Goal: Task Accomplishment & Management: Manage account settings

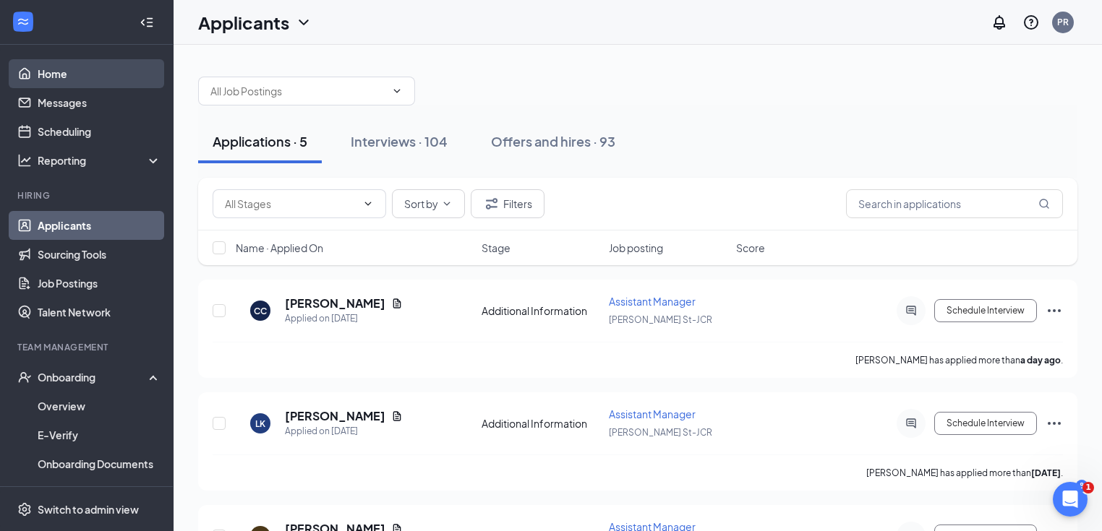
click at [78, 77] on link "Home" at bounding box center [100, 73] width 124 height 29
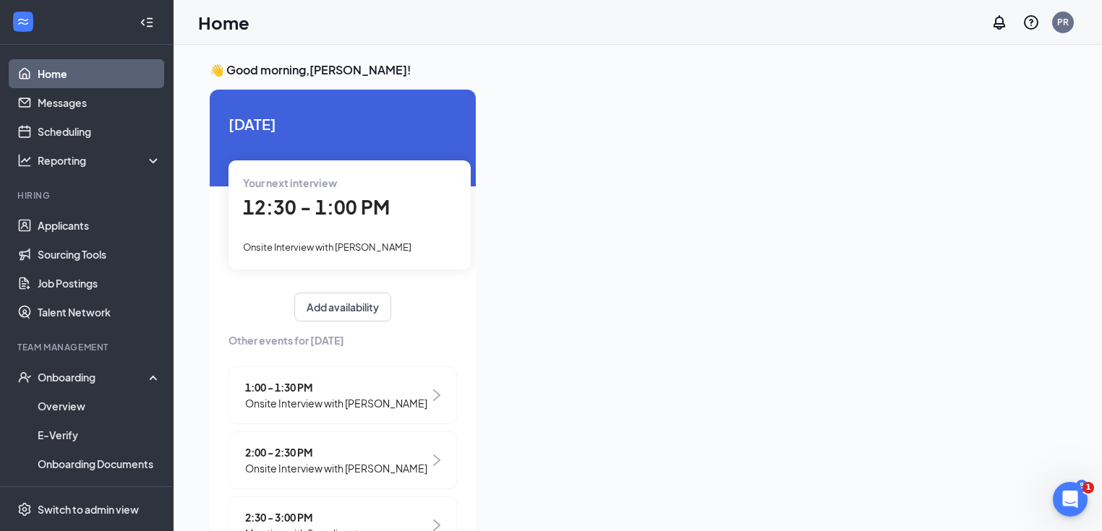
scroll to position [127, 0]
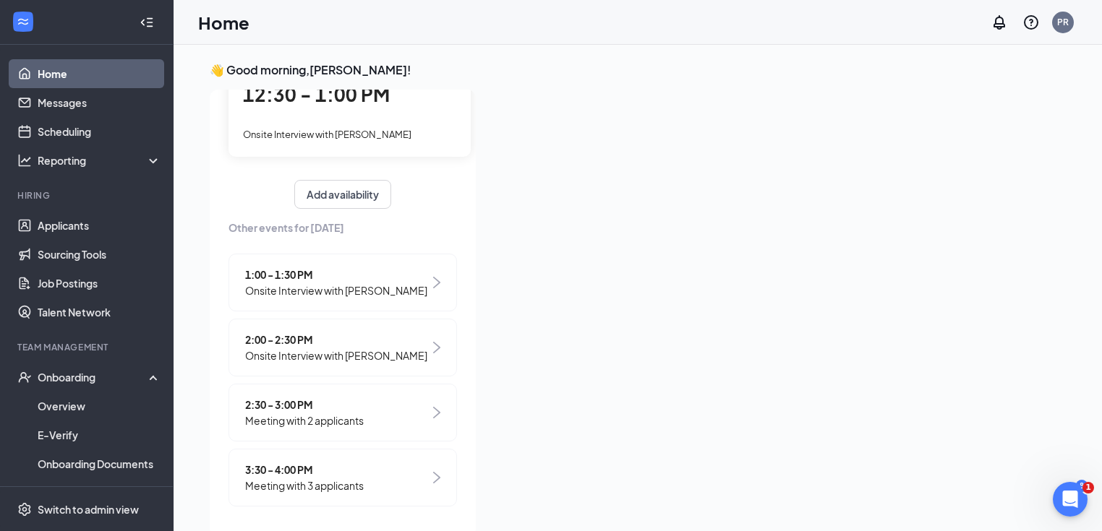
click at [324, 480] on span "Meeting with 3 applicants" at bounding box center [304, 486] width 119 height 16
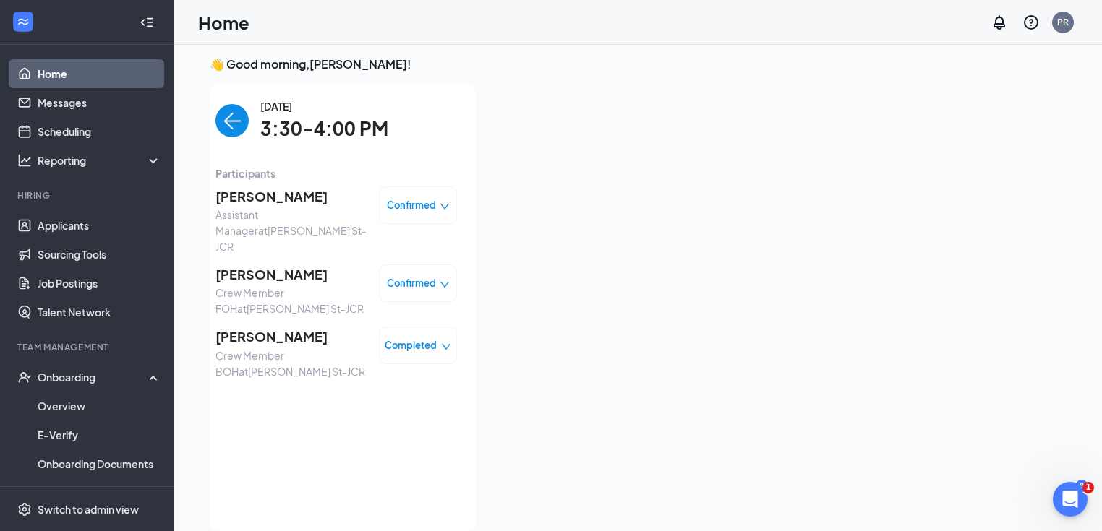
click at [222, 114] on img "back-button" at bounding box center [231, 120] width 33 height 33
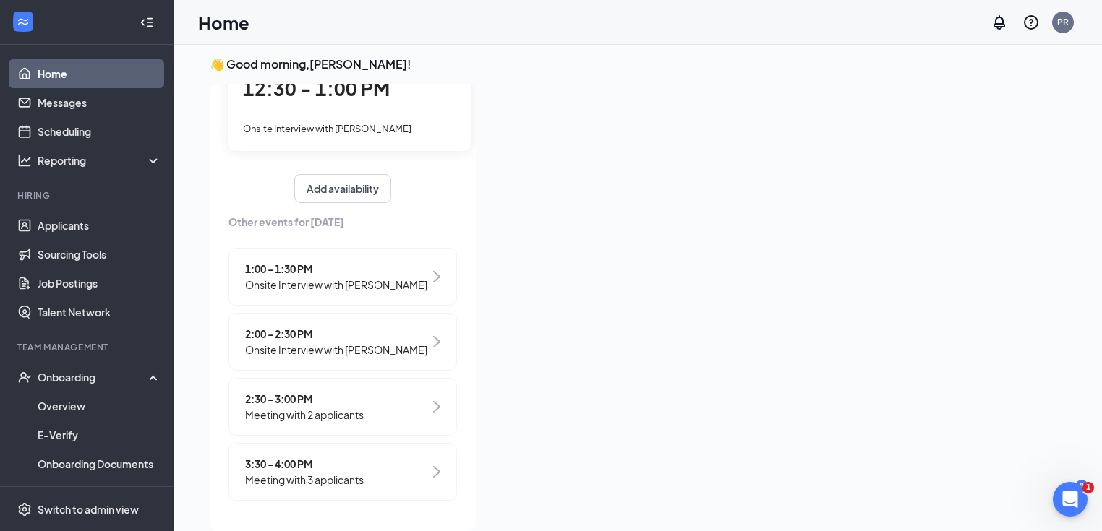
scroll to position [127, 0]
click at [296, 408] on span "Meeting with 2 applicants" at bounding box center [304, 415] width 119 height 16
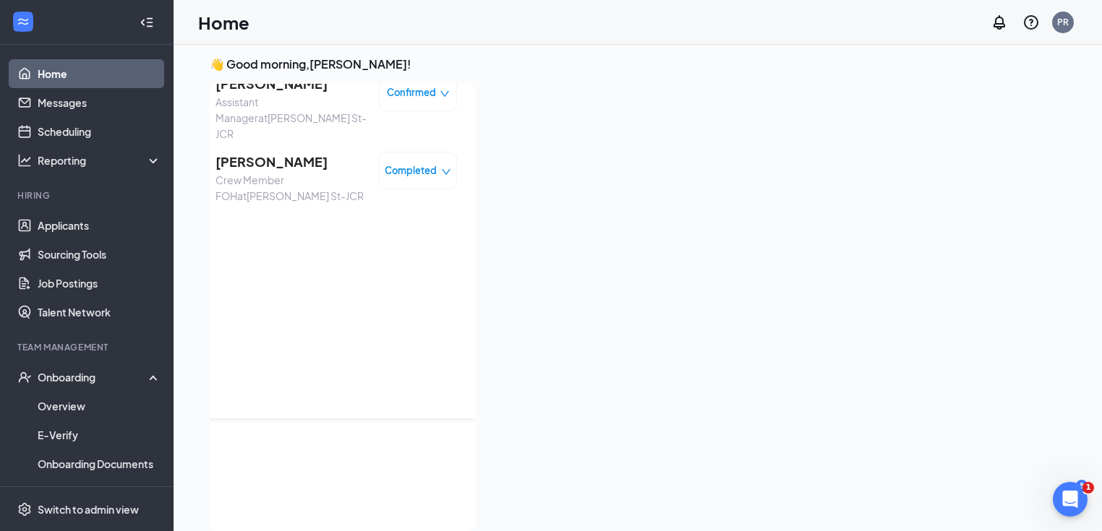
scroll to position [0, 0]
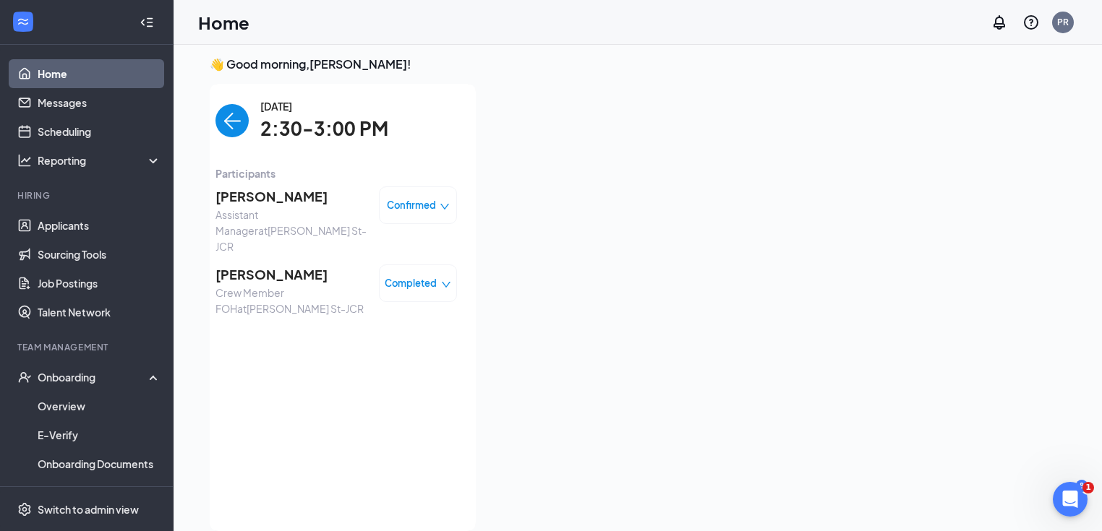
click at [215, 127] on img "back-button" at bounding box center [231, 120] width 33 height 33
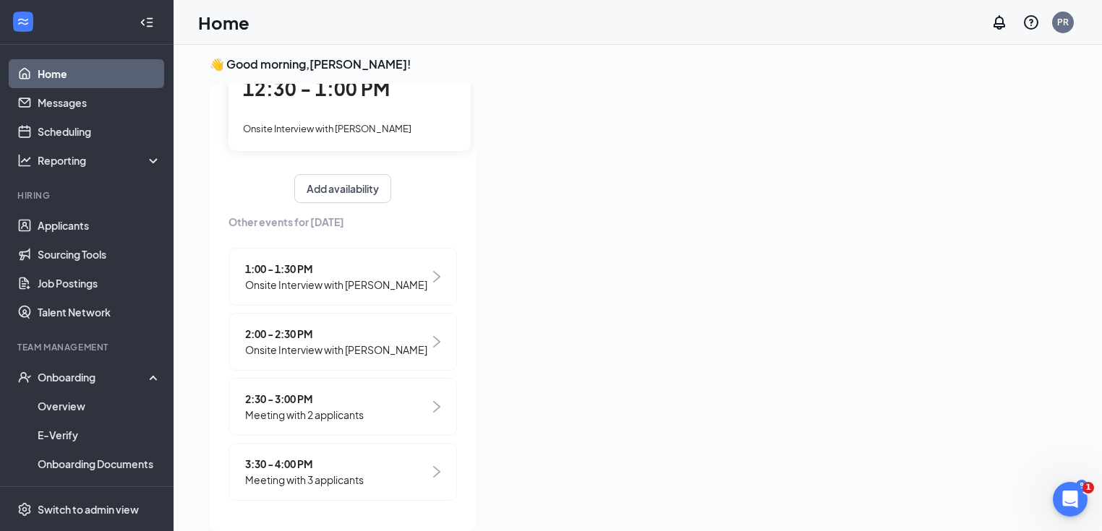
scroll to position [127, 0]
click at [387, 356] on span "Onsite Interview with [PERSON_NAME]" at bounding box center [336, 350] width 182 height 16
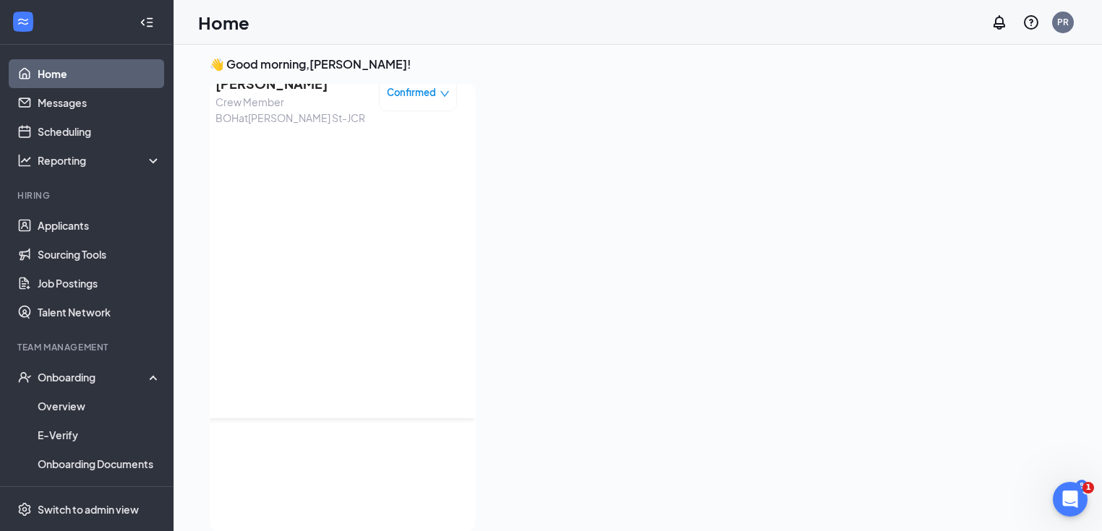
scroll to position [0, 0]
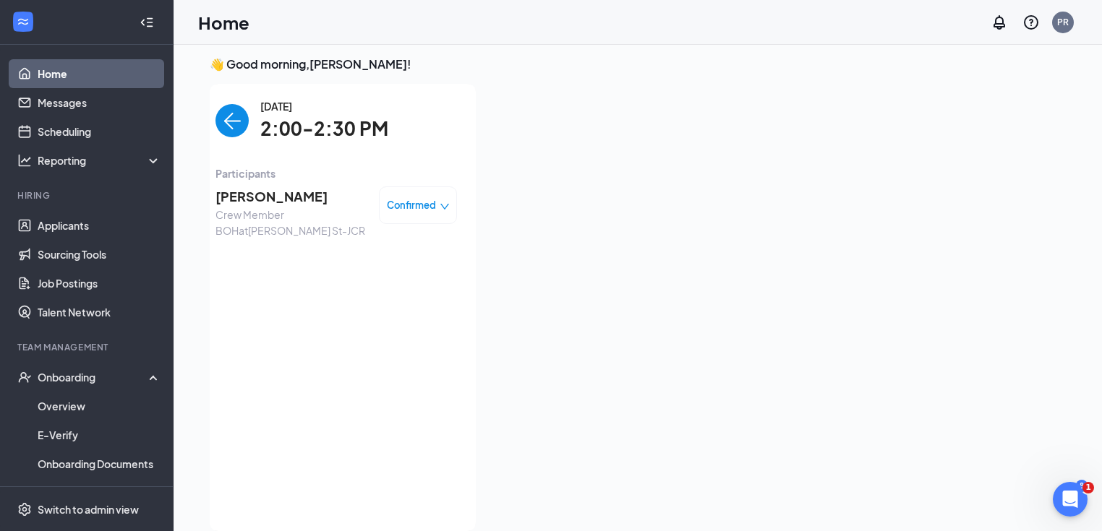
click at [416, 216] on div "Confirmed" at bounding box center [418, 206] width 78 height 38
click at [403, 204] on span "Confirmed" at bounding box center [411, 205] width 49 height 14
click at [254, 208] on span "Crew Member BOH at [PERSON_NAME][GEOGRAPHIC_DATA]" at bounding box center [291, 223] width 152 height 32
click at [257, 201] on span "[PERSON_NAME]" at bounding box center [291, 197] width 152 height 20
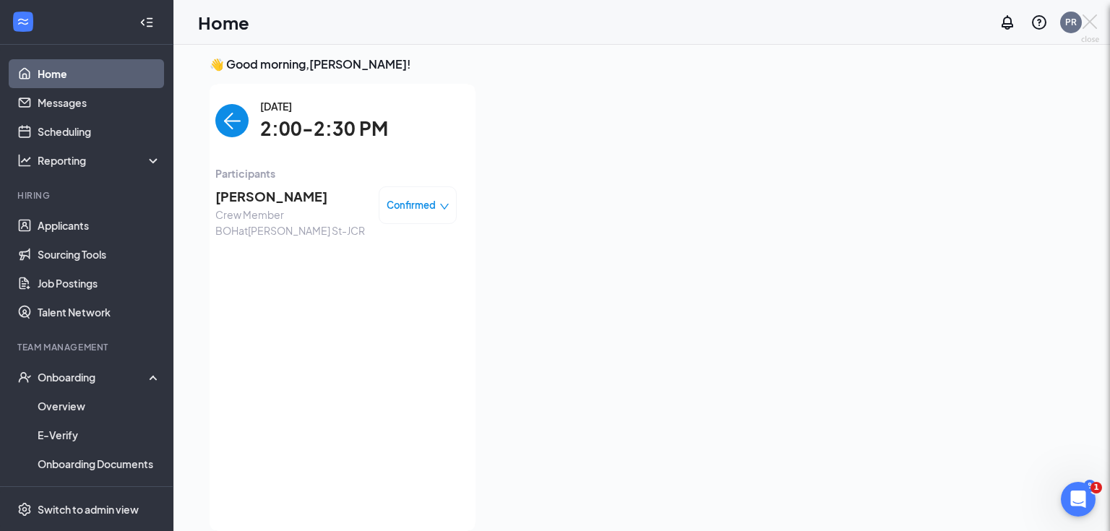
click at [263, 194] on div at bounding box center [555, 265] width 1110 height 531
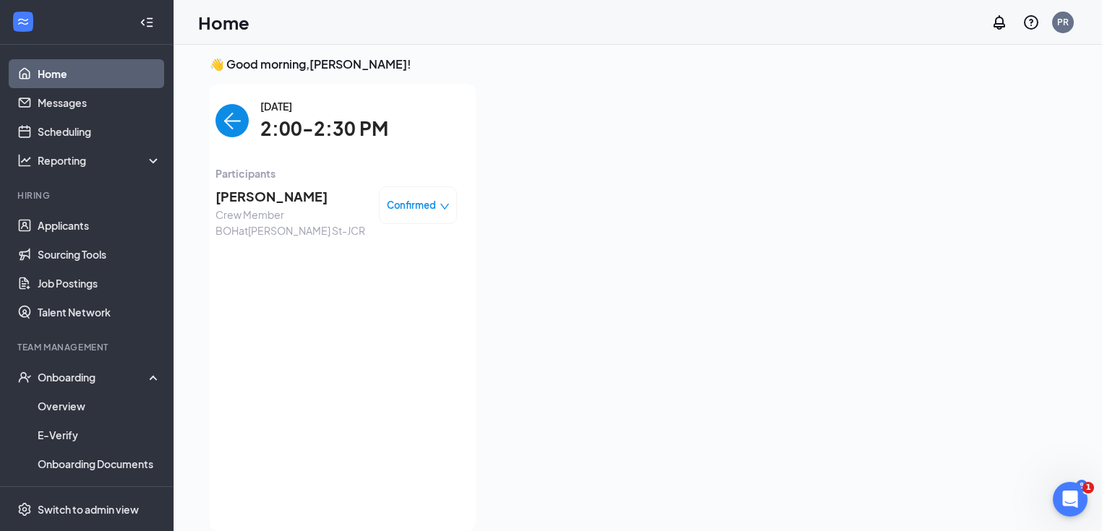
click at [438, 222] on div "Confirmed" at bounding box center [418, 206] width 78 height 38
click at [397, 194] on div "Confirmed" at bounding box center [418, 206] width 78 height 38
click at [74, 228] on link "Applicants" at bounding box center [100, 225] width 124 height 29
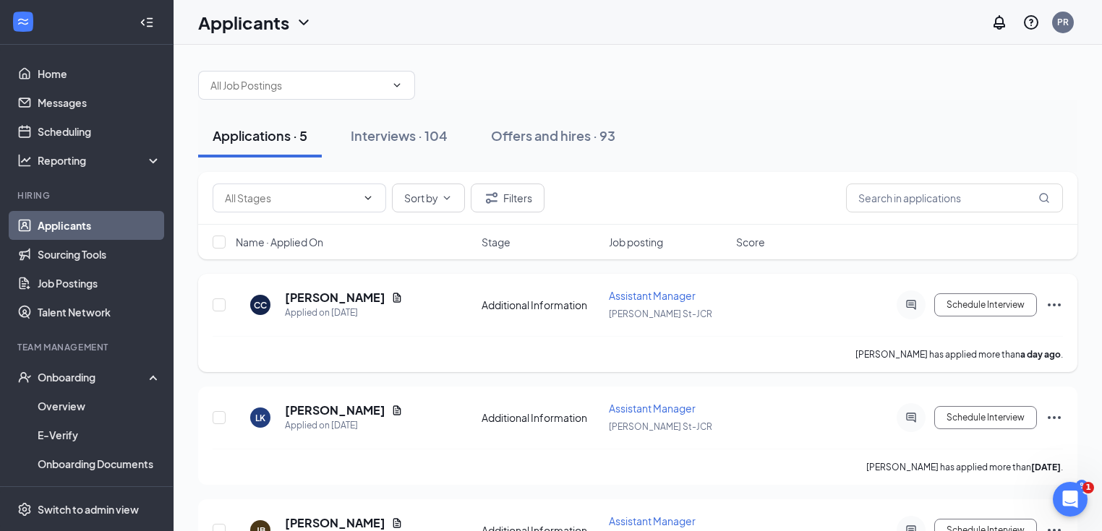
click at [1056, 309] on icon "Ellipses" at bounding box center [1053, 304] width 17 height 17
